Goal: Download file/media

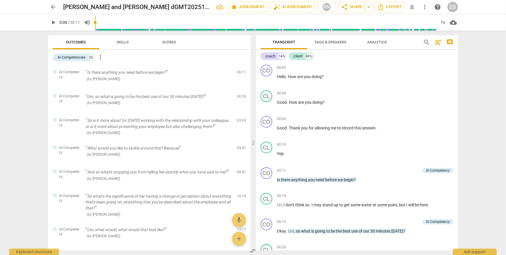
scroll to position [2838, 0]
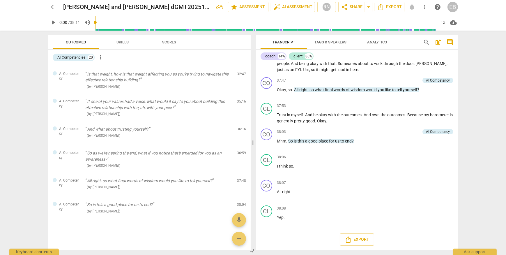
click at [126, 42] on span "Skills" at bounding box center [122, 42] width 12 height 4
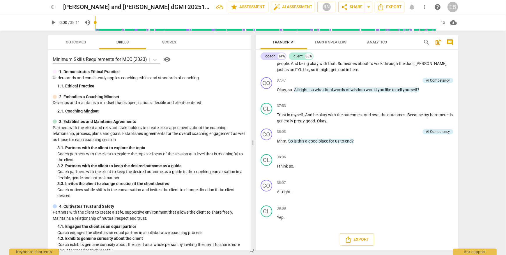
click at [170, 43] on span "Scores" at bounding box center [169, 42] width 14 height 4
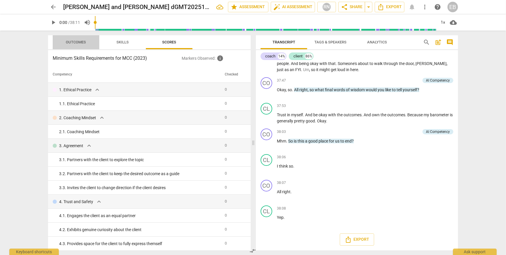
click at [77, 39] on span "Outcomes" at bounding box center [76, 42] width 34 height 8
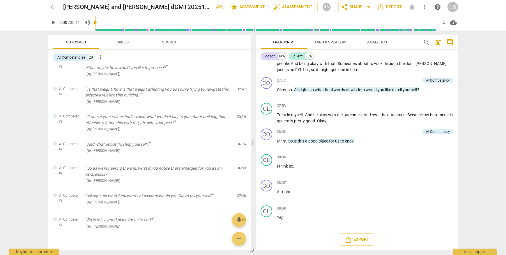
scroll to position [358, 0]
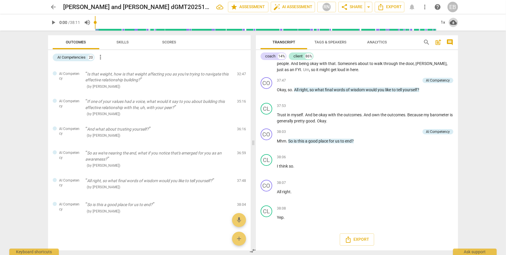
click at [452, 22] on span "cloud_download" at bounding box center [453, 22] width 7 height 7
click at [449, 8] on div at bounding box center [253, 127] width 506 height 255
click at [451, 7] on div "EB" at bounding box center [452, 7] width 10 height 10
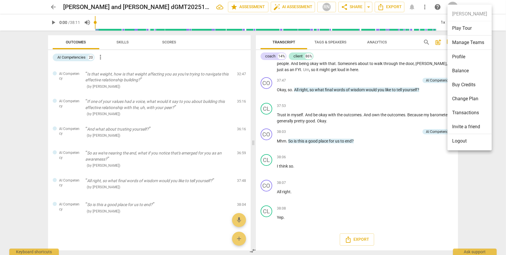
click at [393, 5] on div at bounding box center [253, 127] width 506 height 255
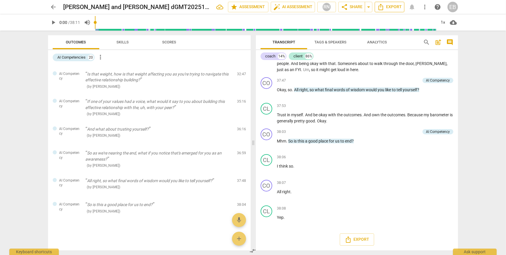
click at [385, 6] on span "Export" at bounding box center [389, 6] width 24 height 7
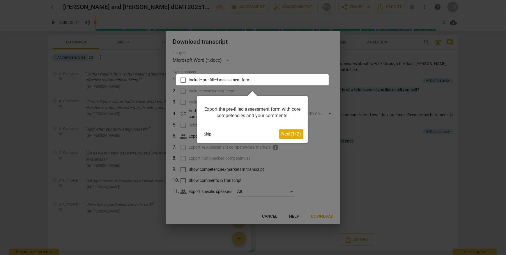
click at [205, 135] on button "Skip" at bounding box center [207, 133] width 12 height 9
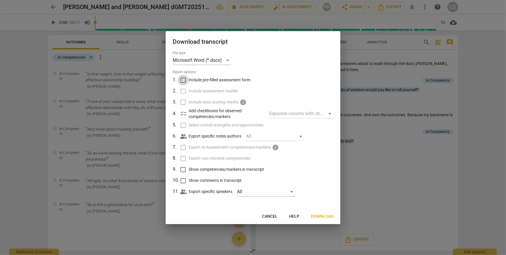
click at [184, 80] on input "Include pre-filled assessment form" at bounding box center [183, 79] width 11 height 11
checkbox input "true"
click at [182, 91] on input "Include assessment header" at bounding box center [183, 91] width 11 height 11
checkbox input "true"
click at [179, 123] on input "Select overall strengths and opportunities" at bounding box center [183, 125] width 11 height 11
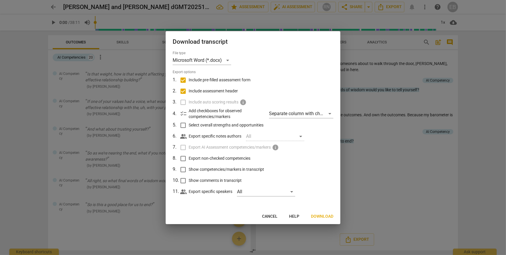
checkbox input "true"
click at [182, 158] on input "Export non-checked competencies" at bounding box center [183, 158] width 11 height 11
checkbox input "true"
click at [182, 168] on input "Show competencies/markers in transcript" at bounding box center [183, 169] width 11 height 11
checkbox input "true"
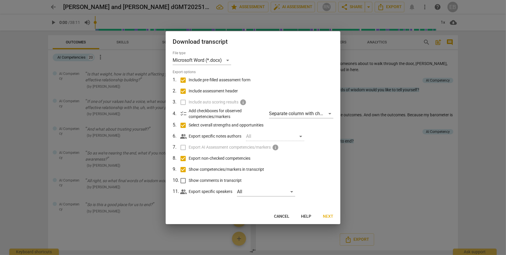
click at [183, 180] on input "Show comments in transcript" at bounding box center [183, 180] width 11 height 11
checkbox input "true"
click at [308, 117] on div "Separate column with check marks" at bounding box center [301, 113] width 64 height 9
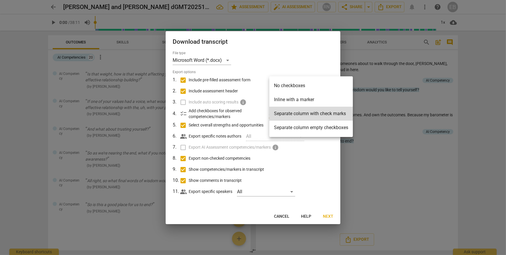
click at [310, 165] on div at bounding box center [253, 127] width 506 height 255
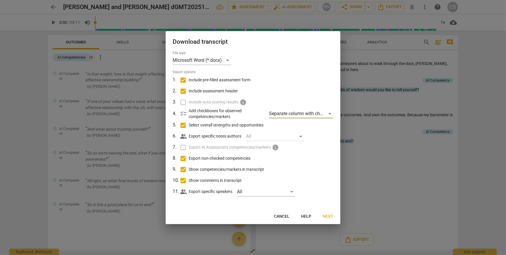
click at [184, 104] on label "Include auto scoring results info" at bounding box center [252, 102] width 152 height 11
click at [323, 214] on span "Next" at bounding box center [328, 216] width 10 height 6
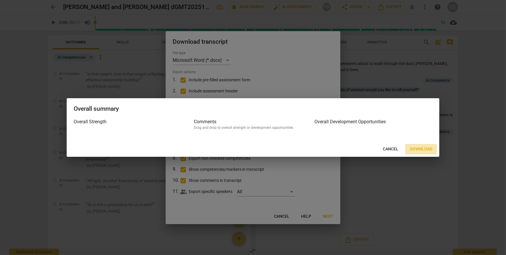
click at [422, 146] on span "Download" at bounding box center [421, 149] width 22 height 6
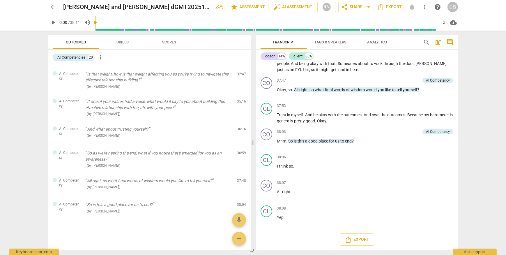
click at [480, 91] on div "arrow_back [PERSON_NAME] and [PERSON_NAME] dGMT20251009-192219_Recording edit s…" at bounding box center [253, 127] width 506 height 255
click at [336, 42] on span "Tags & Speakers" at bounding box center [330, 42] width 32 height 4
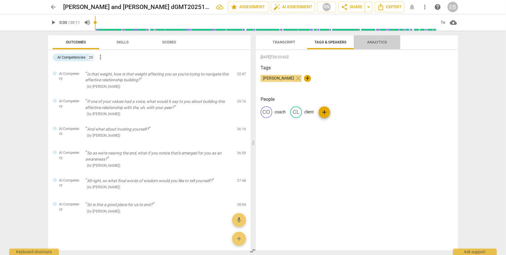
click at [379, 43] on span "Analytics" at bounding box center [377, 42] width 20 height 4
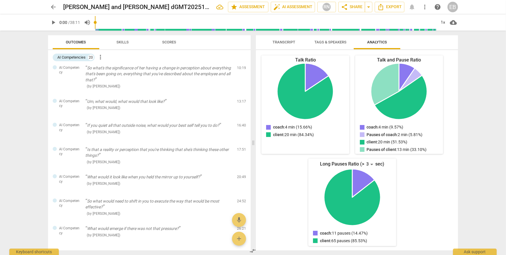
scroll to position [0, 0]
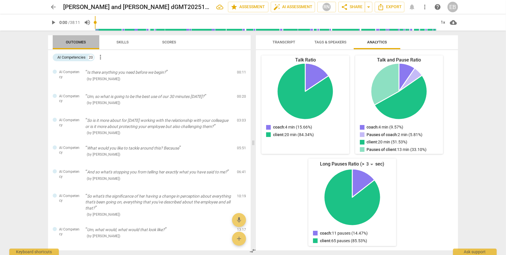
click at [65, 39] on span "Outcomes" at bounding box center [76, 42] width 34 height 8
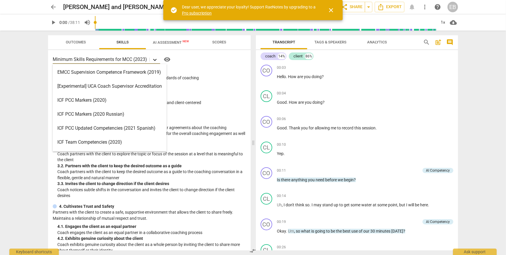
click at [152, 61] on icon at bounding box center [155, 60] width 6 height 6
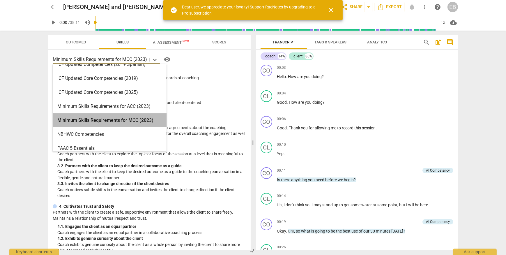
click at [140, 122] on div "Minimum Skills Requirements for MCC (2023)" at bounding box center [110, 120] width 114 height 14
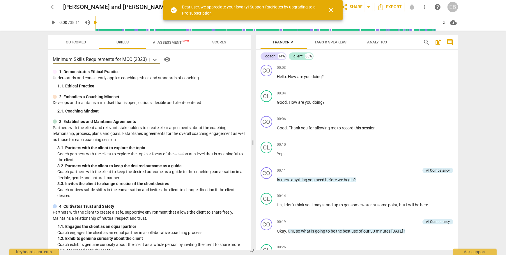
click at [171, 42] on span "AI Assessment New" at bounding box center [171, 42] width 36 height 4
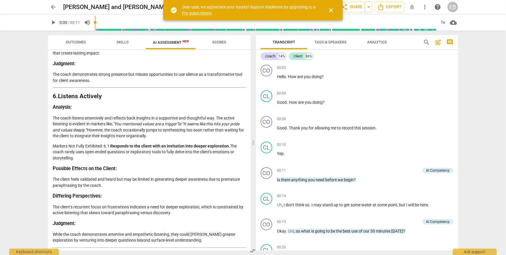
scroll to position [716, 0]
